Goal: Navigation & Orientation: Understand site structure

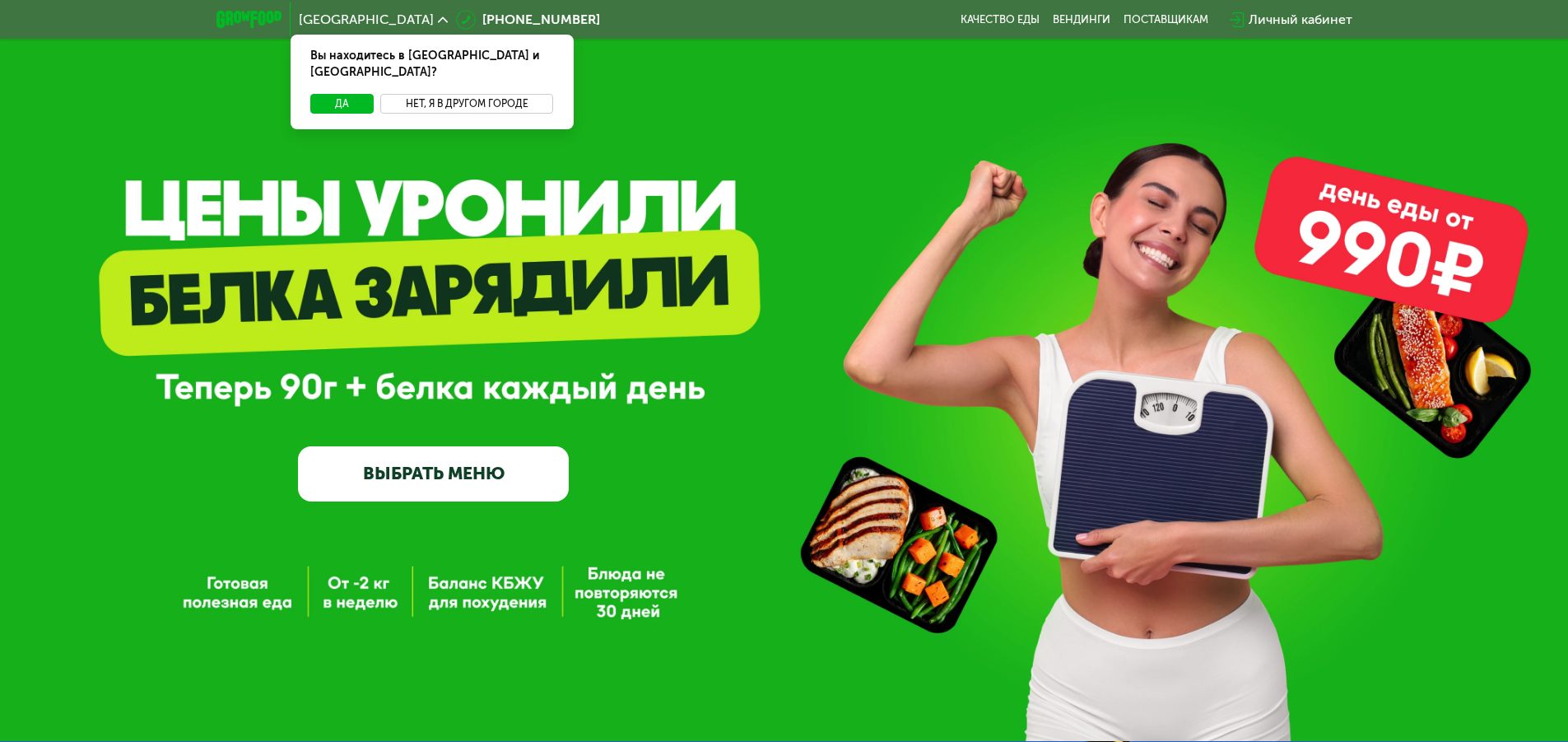
click at [493, 94] on button "Нет, я в другом городе" at bounding box center [466, 104] width 174 height 19
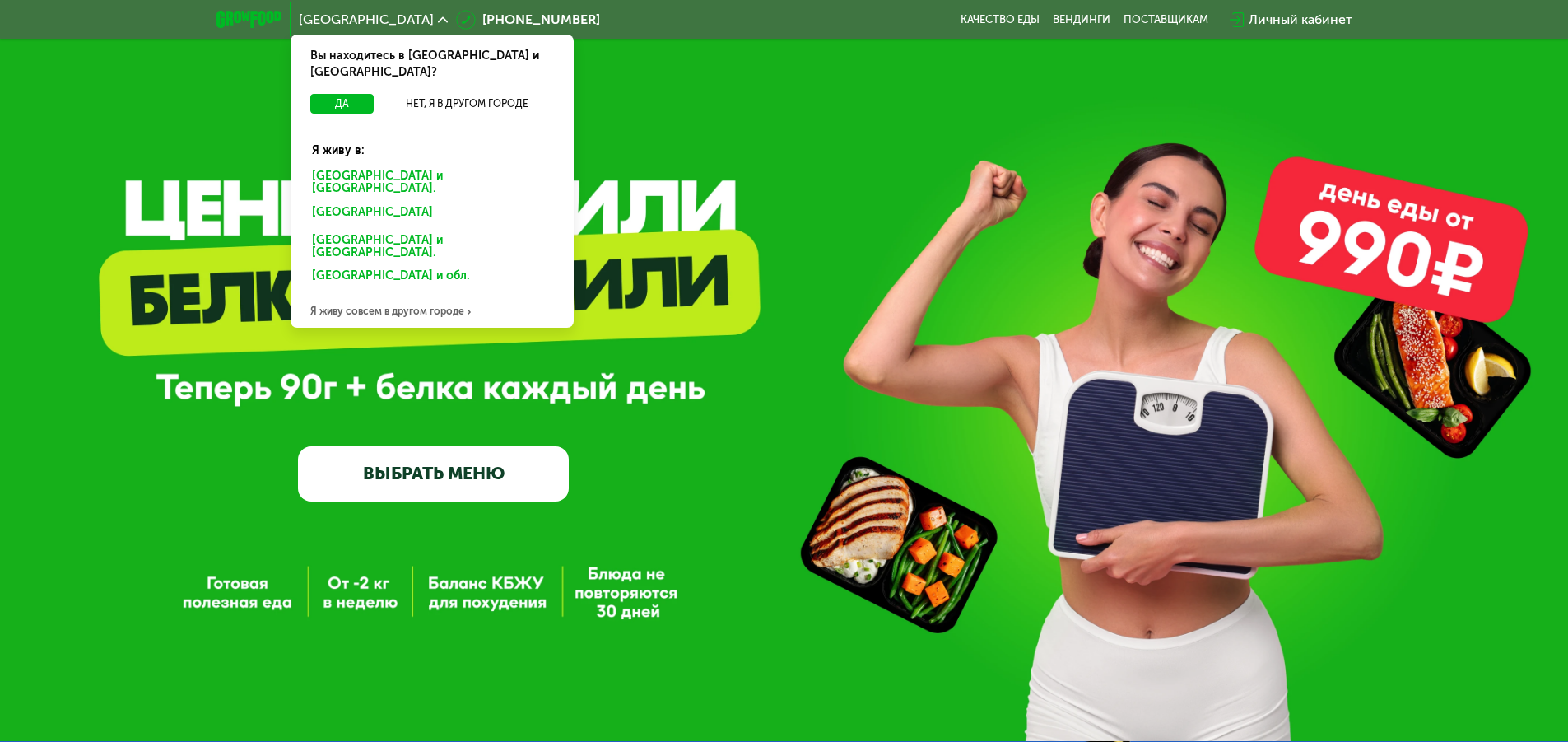
click at [400, 202] on div "Санкт-Петербурге и обл." at bounding box center [429, 214] width 257 height 26
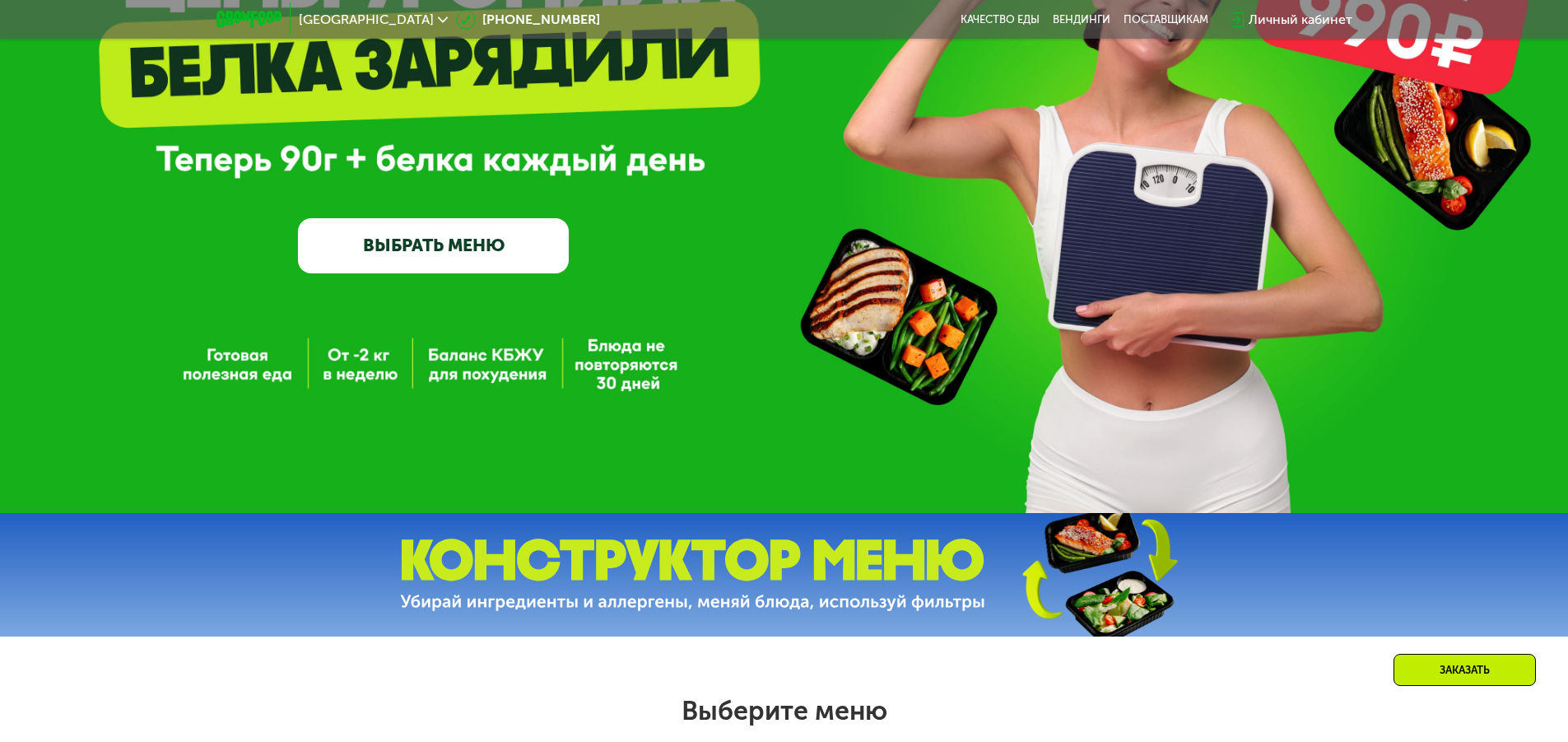
scroll to position [247, 0]
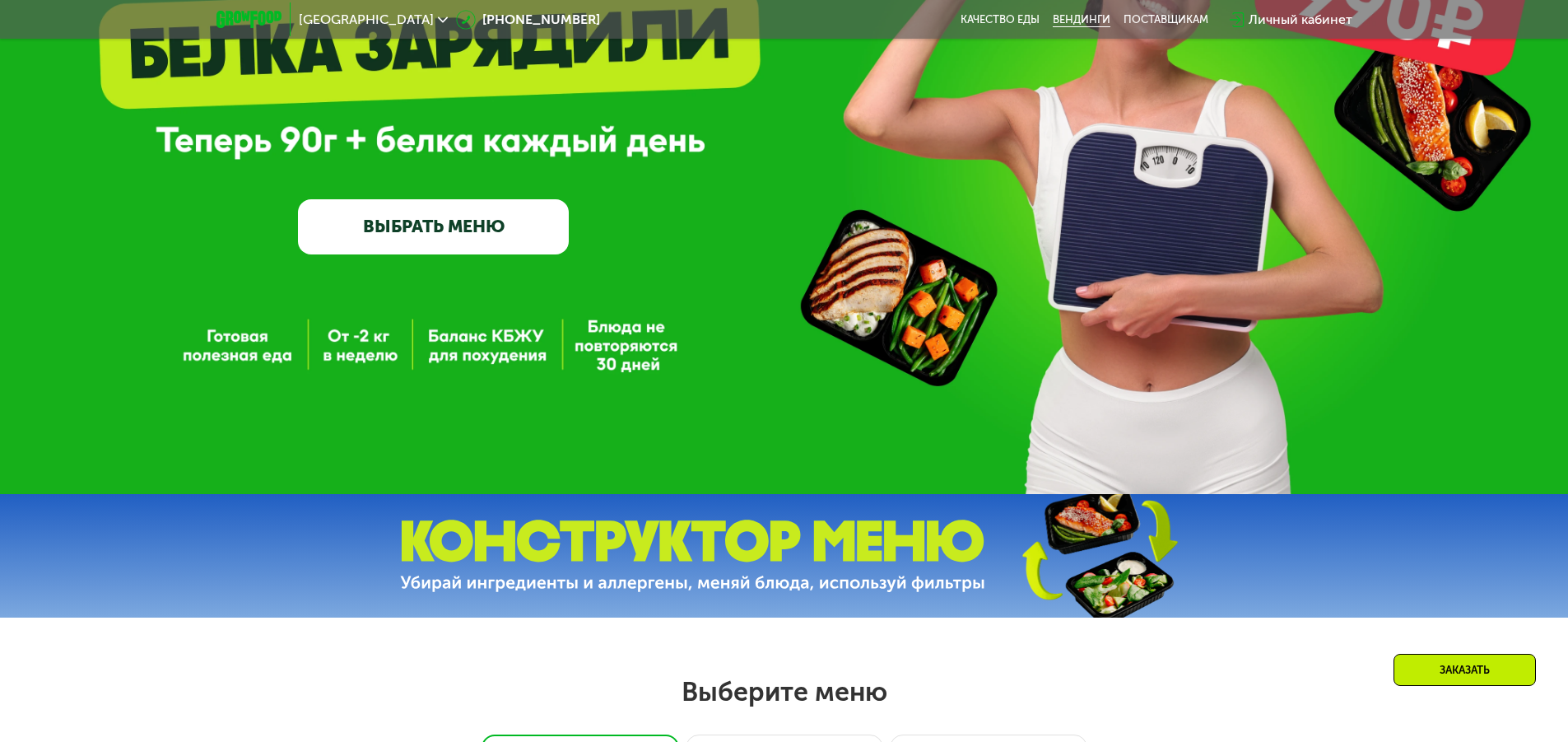
click at [1079, 21] on link "Вендинги" at bounding box center [1081, 20] width 57 height 14
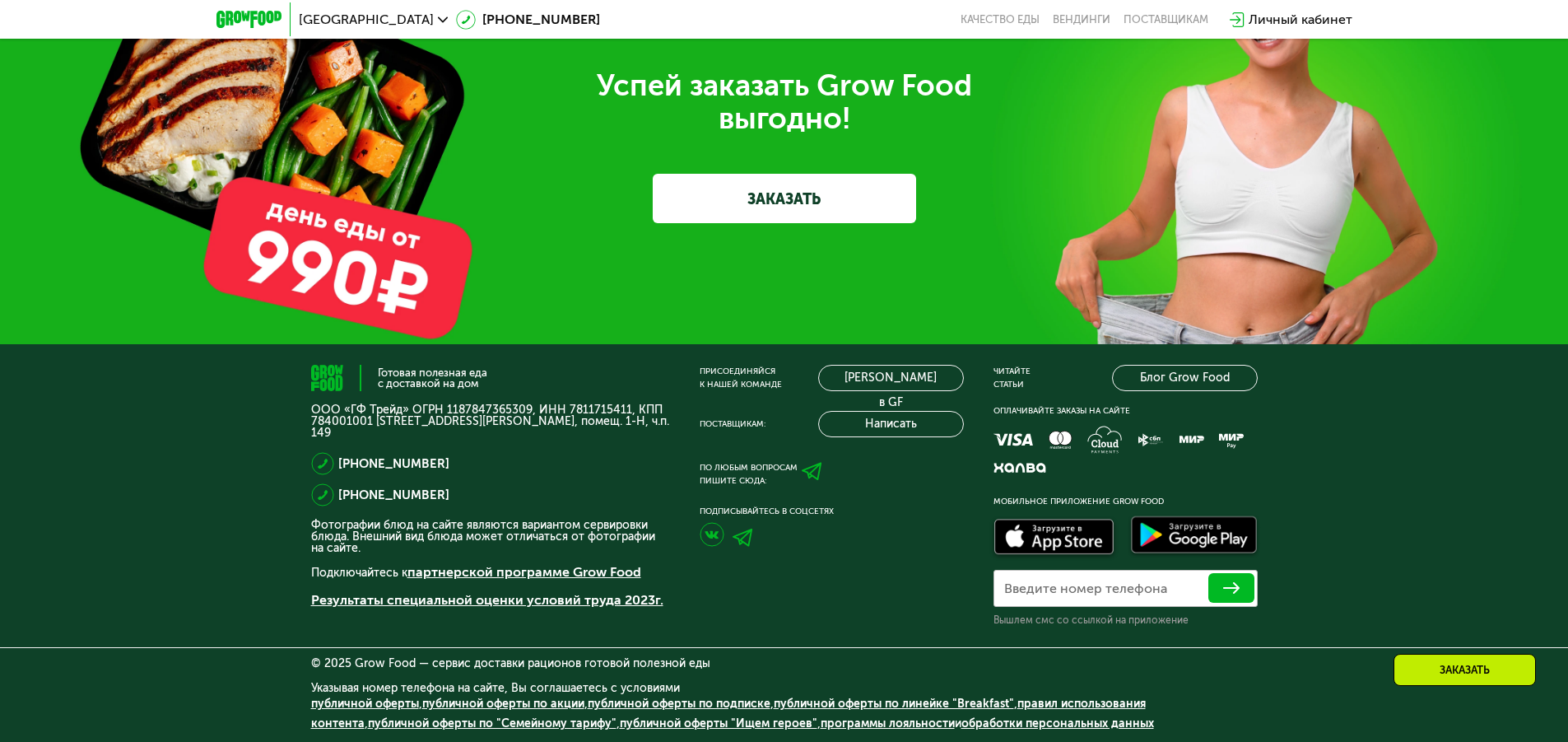
scroll to position [5189, 0]
click at [975, 24] on link "Качество еды" at bounding box center [999, 20] width 79 height 14
